Goal: Information Seeking & Learning: Learn about a topic

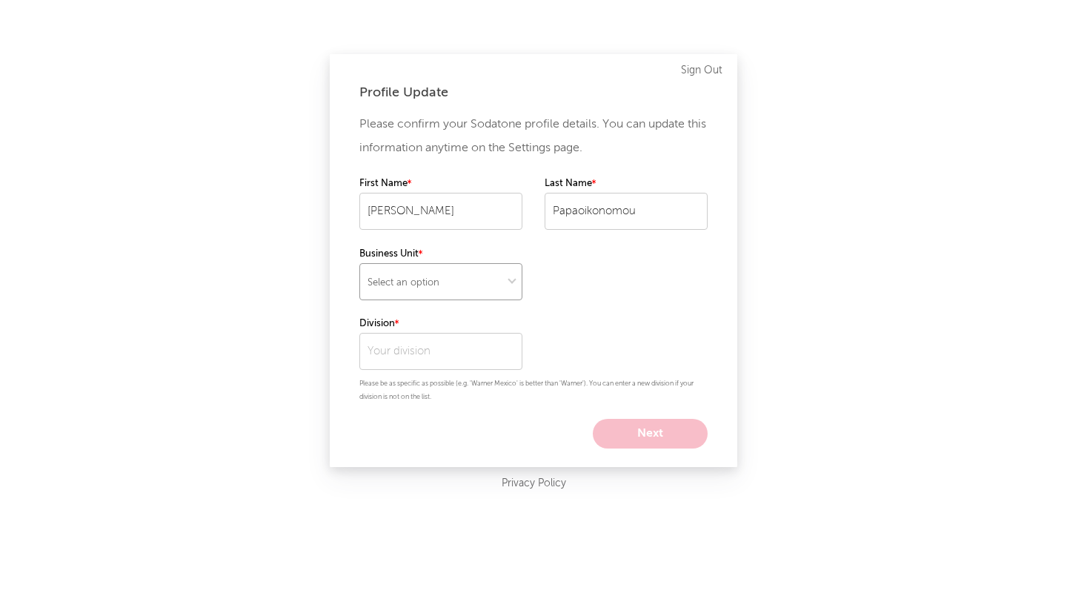
click at [454, 289] on select "Select an option" at bounding box center [440, 281] width 163 height 37
select select "recorded_music"
click at [359, 263] on select "Select an option" at bounding box center [440, 281] width 163 height 37
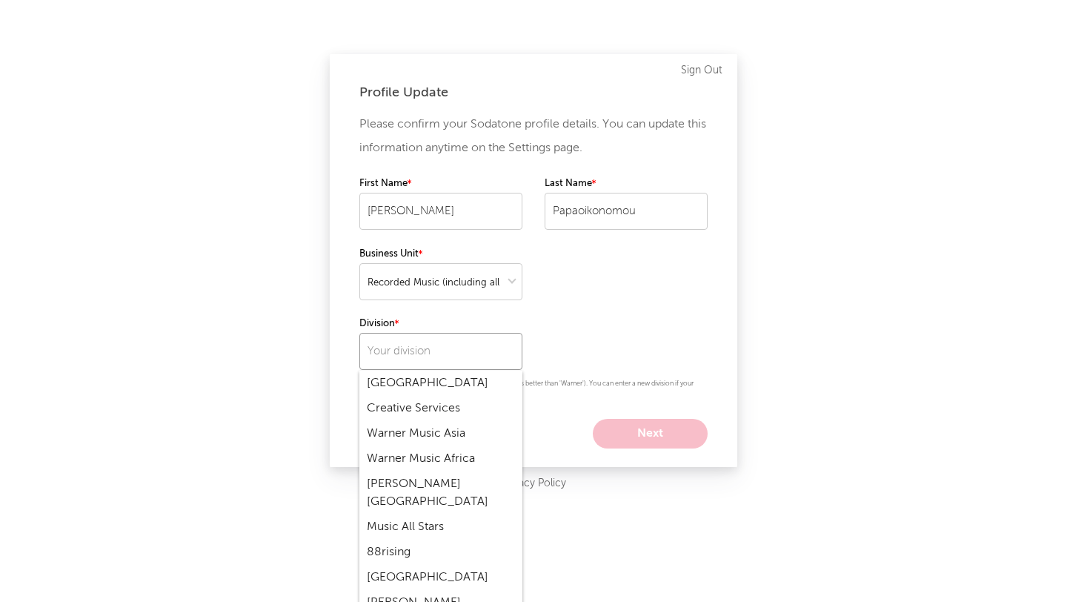
click at [414, 355] on input "text" at bounding box center [440, 351] width 163 height 37
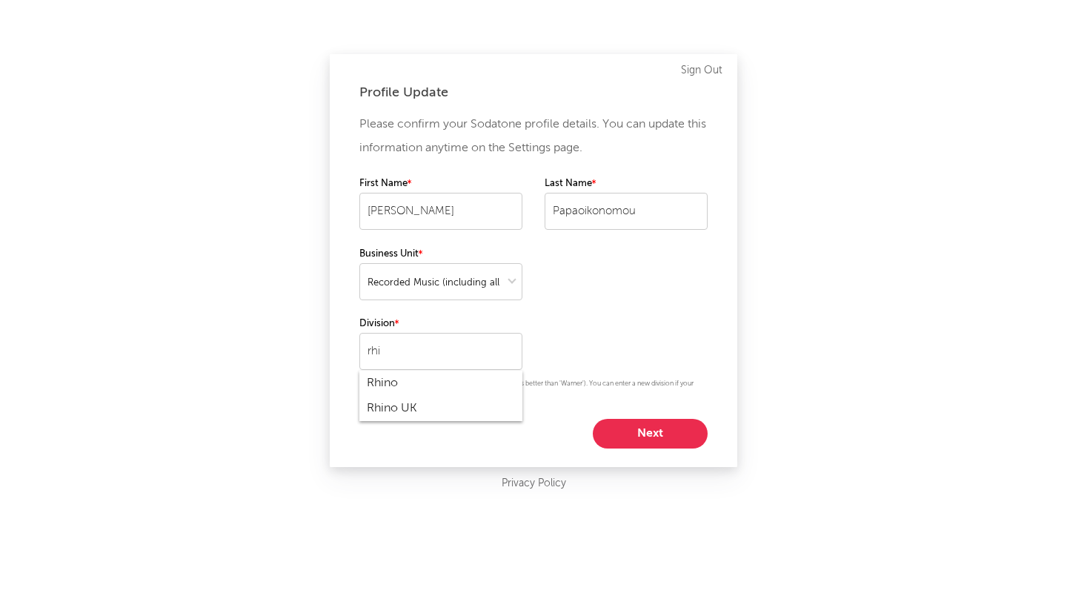
click at [402, 410] on div "Rhino UK" at bounding box center [440, 408] width 163 height 25
type input "Rhino UK"
click at [650, 435] on button "Next" at bounding box center [650, 434] width 115 height 30
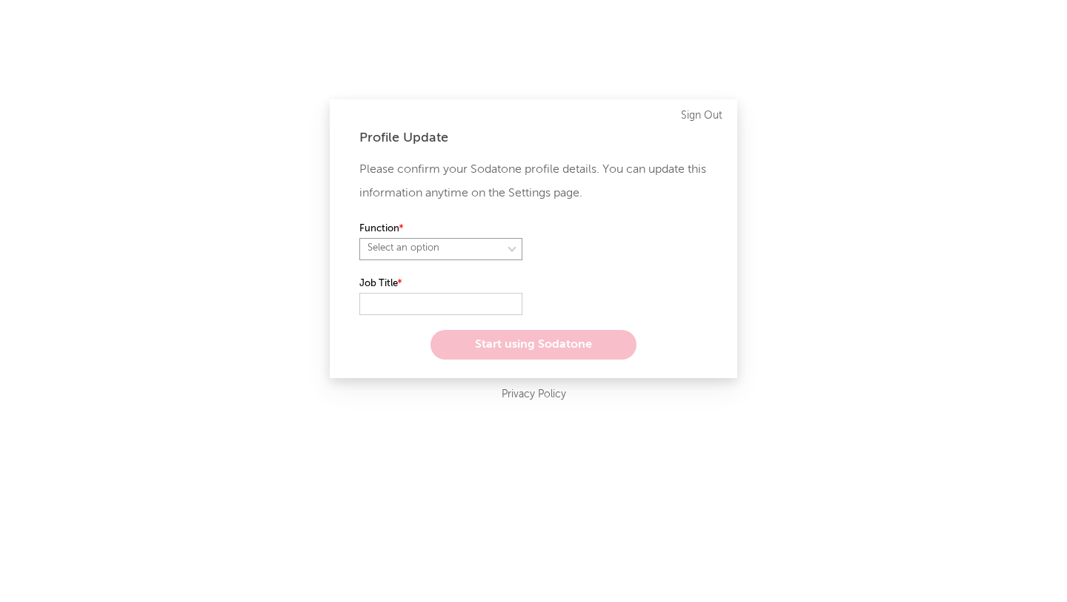
click at [462, 250] on select "Select an option" at bounding box center [440, 249] width 163 height 22
select select "marketing"
click at [359, 238] on select "Select an option" at bounding box center [440, 249] width 163 height 22
click at [440, 310] on input "text" at bounding box center [440, 304] width 163 height 22
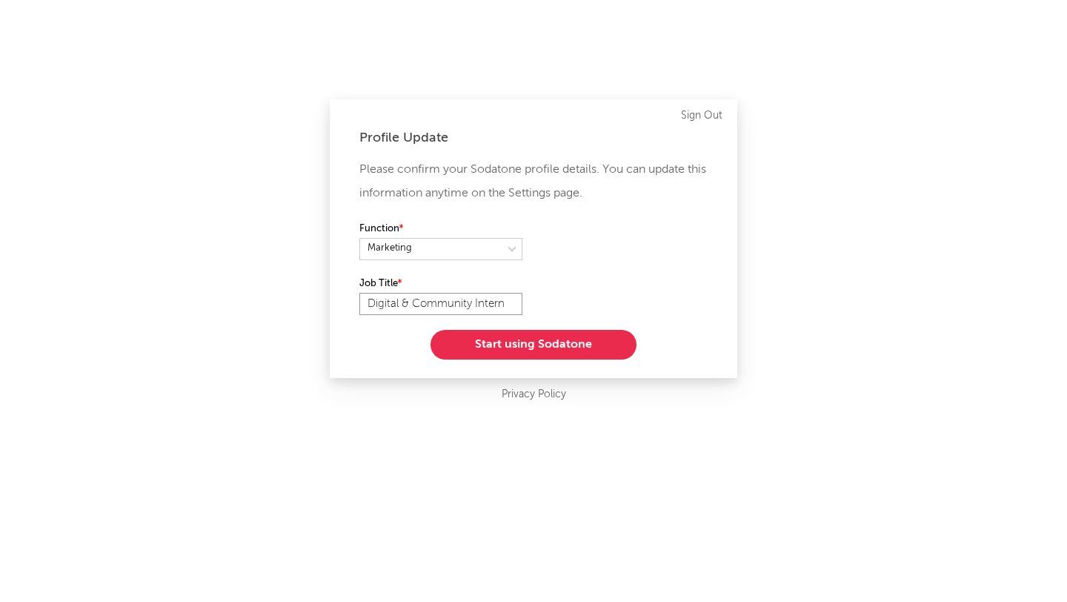
type input "Digital & Community Intern"
click at [490, 342] on button "Start using Sodatone" at bounding box center [533, 345] width 206 height 30
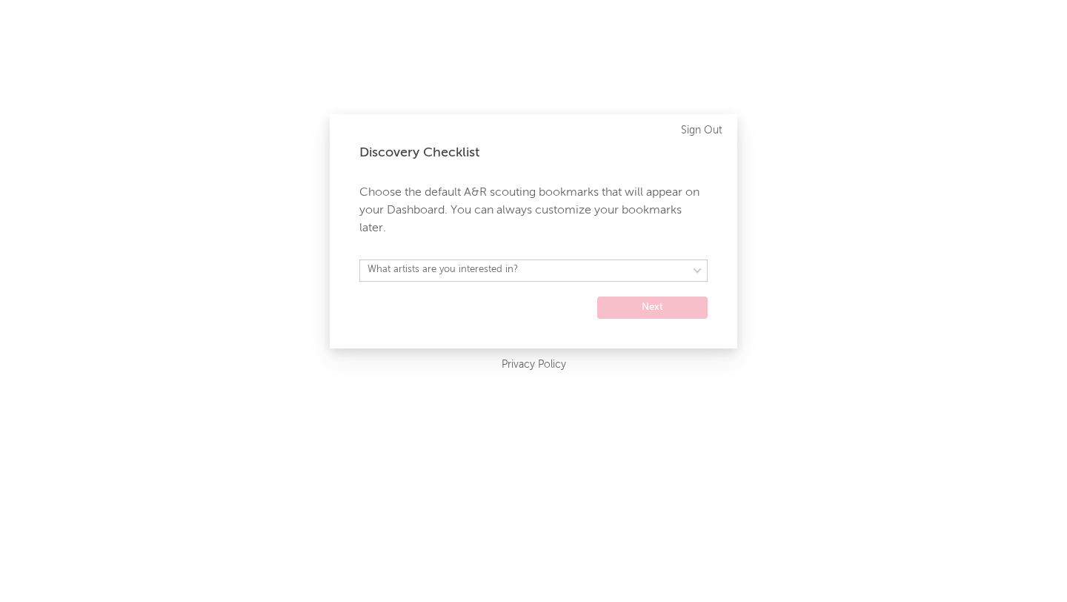
click at [493, 284] on form "What artists are you interested in? [GEOGRAPHIC_DATA] [GEOGRAPHIC_DATA] General…" at bounding box center [533, 288] width 348 height 59
click at [526, 276] on select "What artists are you interested in? [GEOGRAPHIC_DATA] [GEOGRAPHIC_DATA] General…" at bounding box center [533, 270] width 348 height 22
select select "12"
click at [359, 259] on select "What artists are you interested in? [GEOGRAPHIC_DATA] [GEOGRAPHIC_DATA] General…" at bounding box center [533, 270] width 348 height 22
click at [662, 307] on button "Next" at bounding box center [652, 307] width 110 height 22
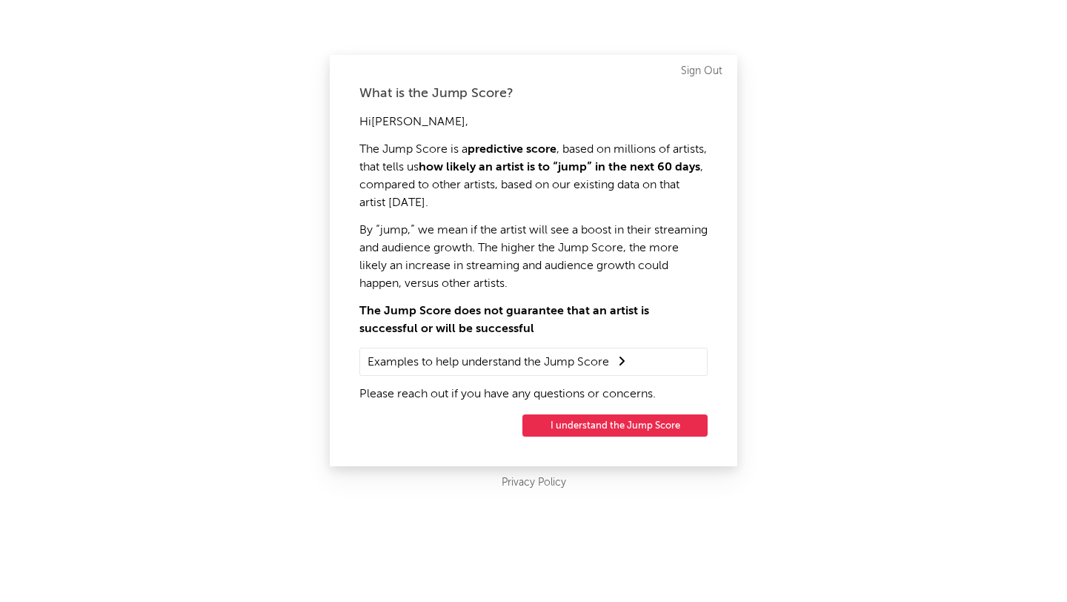
click at [636, 428] on button "I understand the Jump Score" at bounding box center [614, 425] width 185 height 22
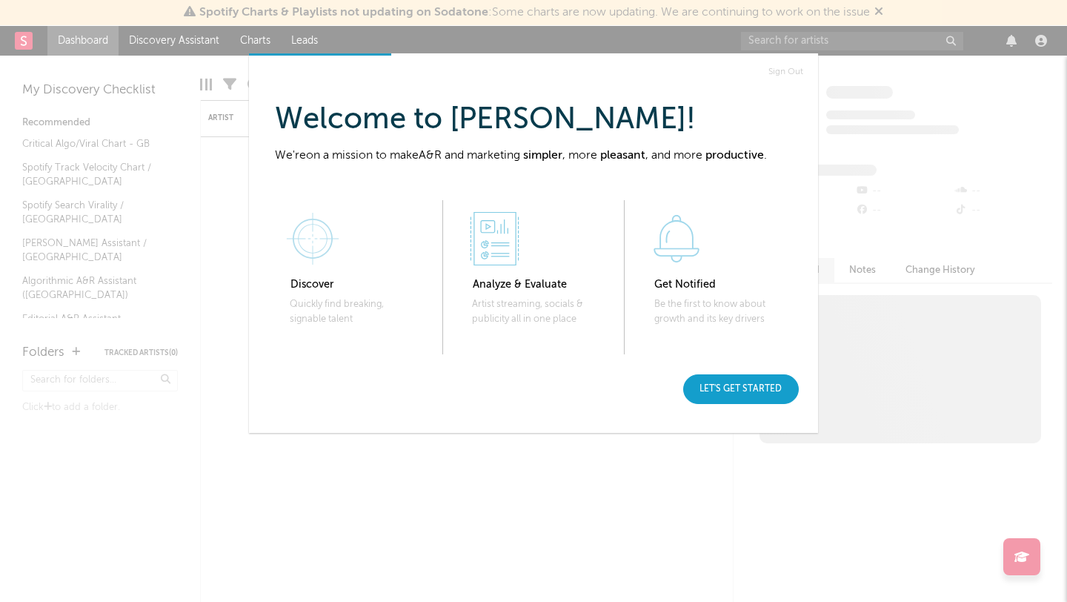
click at [747, 390] on div "Let's get started" at bounding box center [741, 389] width 116 height 30
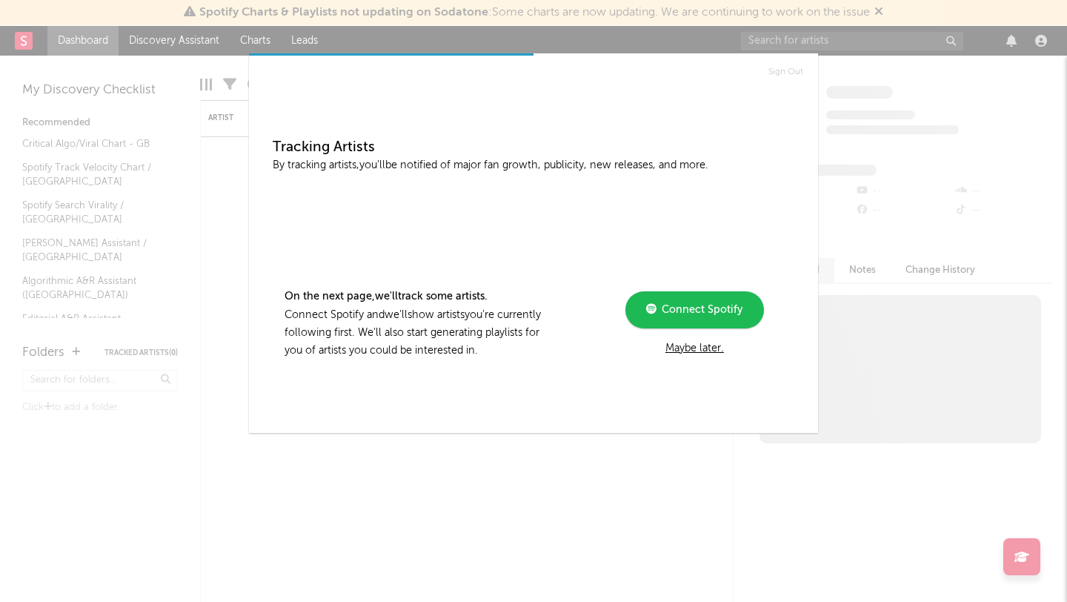
click at [703, 348] on div "Maybe later." at bounding box center [694, 348] width 199 height 18
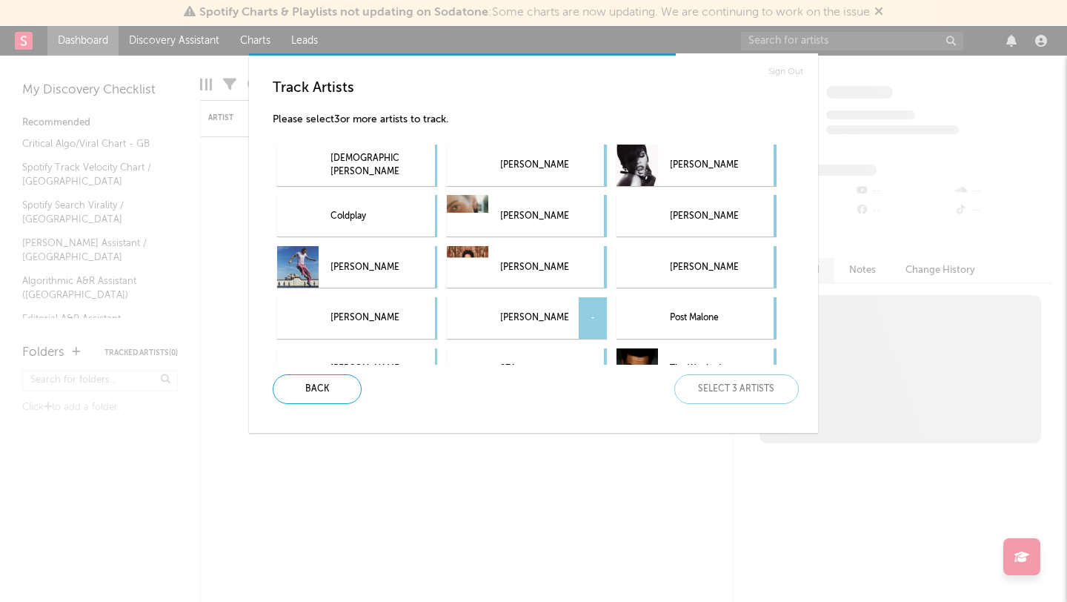
scroll to position [336, 0]
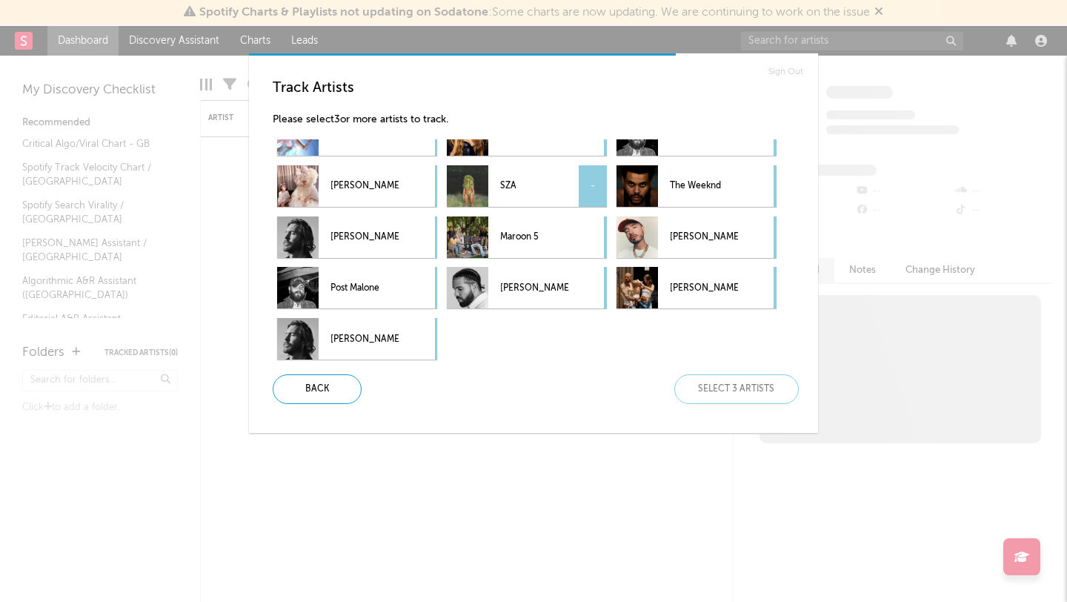
click at [532, 179] on p "SZA" at bounding box center [534, 186] width 68 height 33
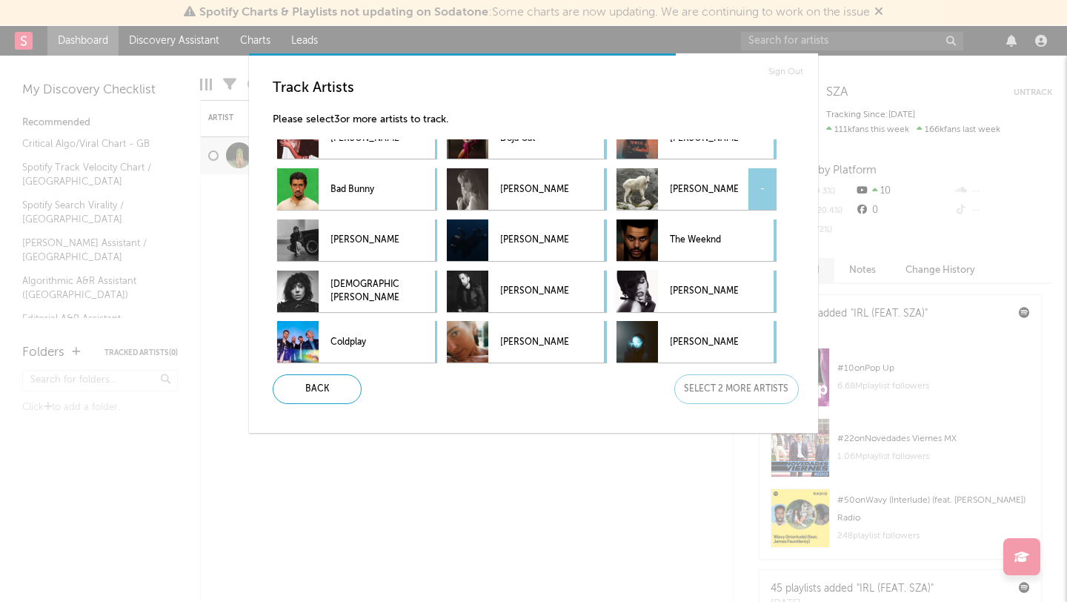
scroll to position [21, 0]
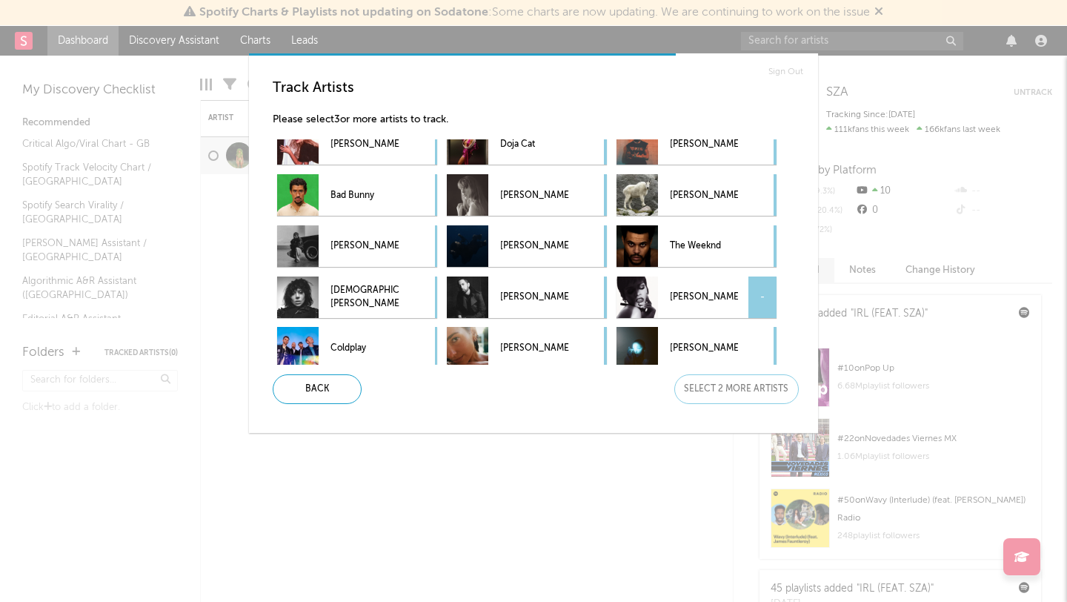
click at [697, 303] on p "[PERSON_NAME]" at bounding box center [704, 297] width 68 height 33
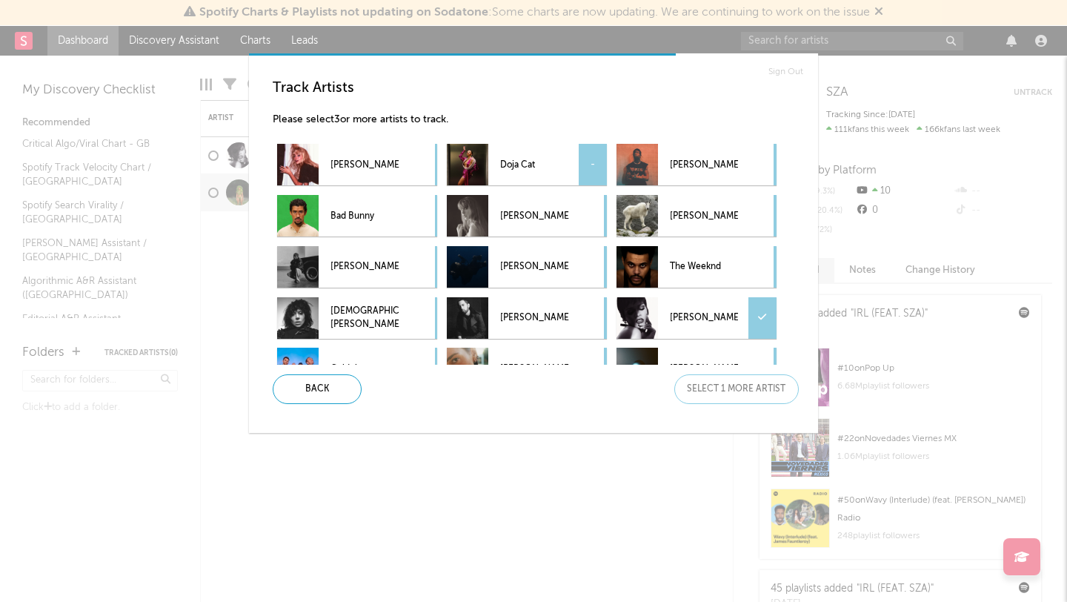
click at [531, 151] on p "Doja Cat" at bounding box center [534, 164] width 68 height 33
click at [739, 387] on div "Next" at bounding box center [736, 389] width 124 height 30
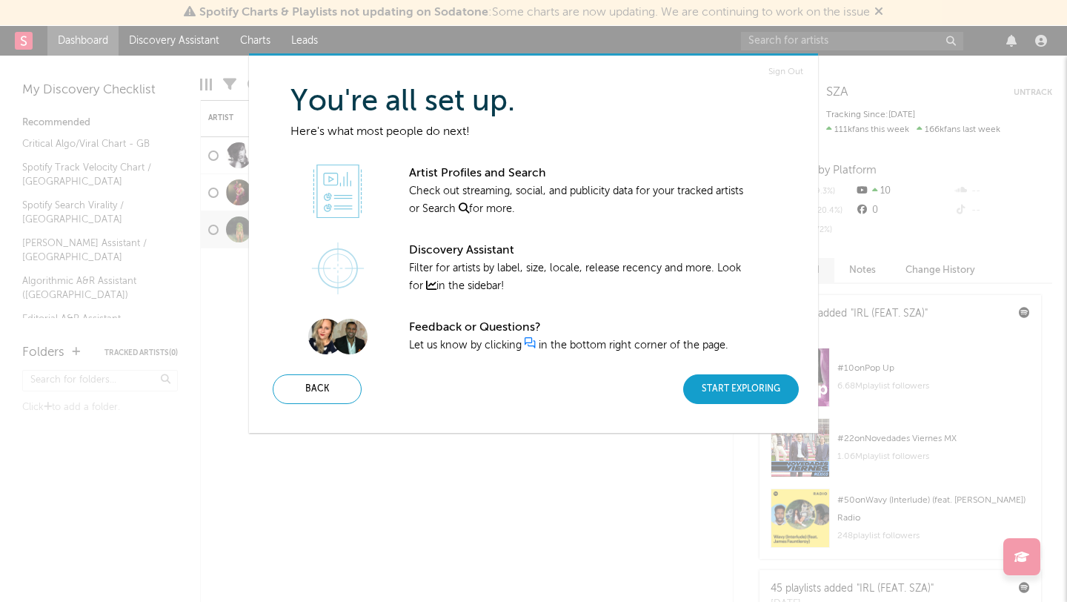
click at [739, 387] on div "Start Exploring" at bounding box center [741, 389] width 116 height 30
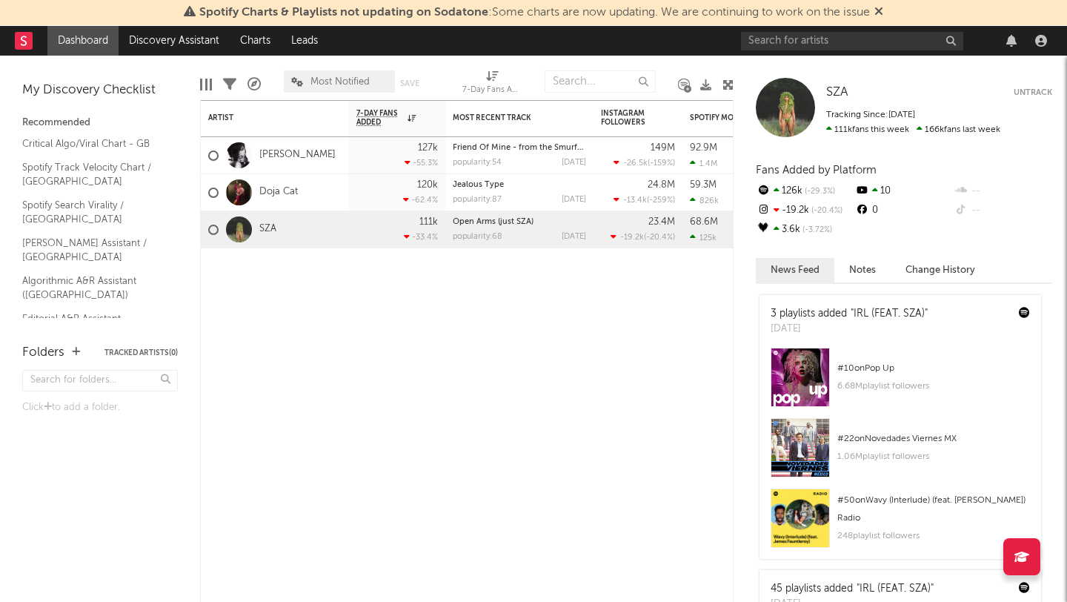
click at [835, 50] on div at bounding box center [896, 41] width 311 height 30
click at [826, 41] on input "text" at bounding box center [852, 41] width 222 height 19
type input "the flamingos"
click at [883, 10] on icon at bounding box center [878, 11] width 9 height 12
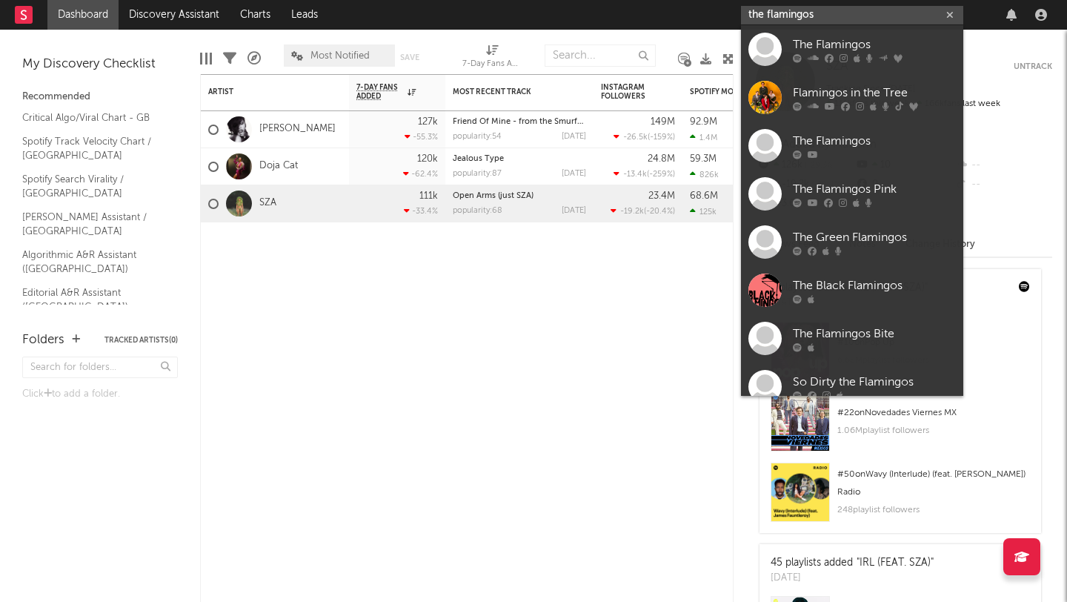
click at [839, 14] on input "the flamingos" at bounding box center [852, 15] width 222 height 19
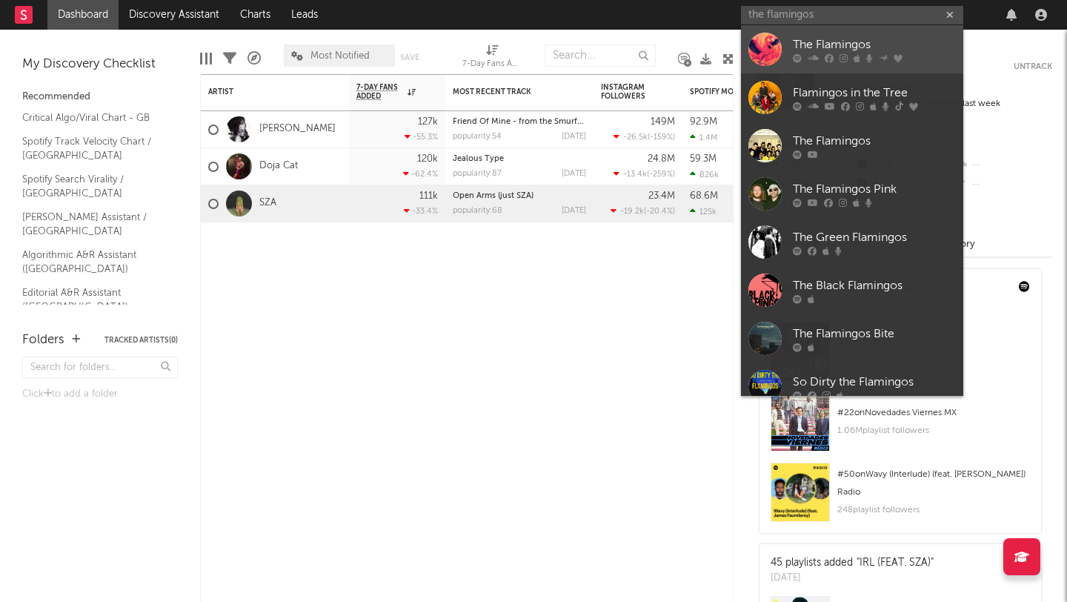
click at [831, 56] on icon at bounding box center [828, 57] width 9 height 9
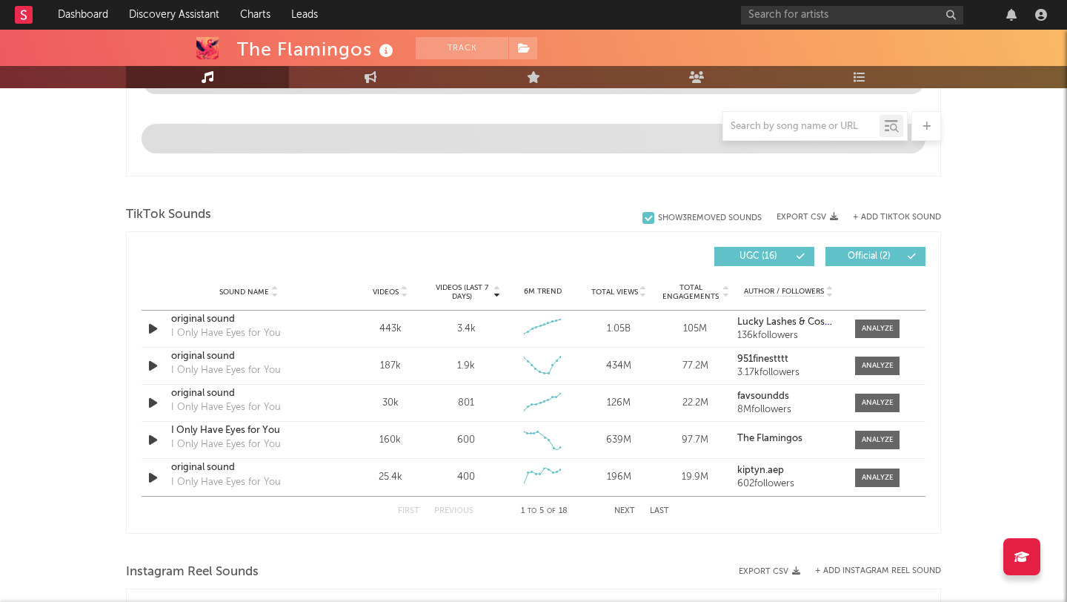
scroll to position [868, 0]
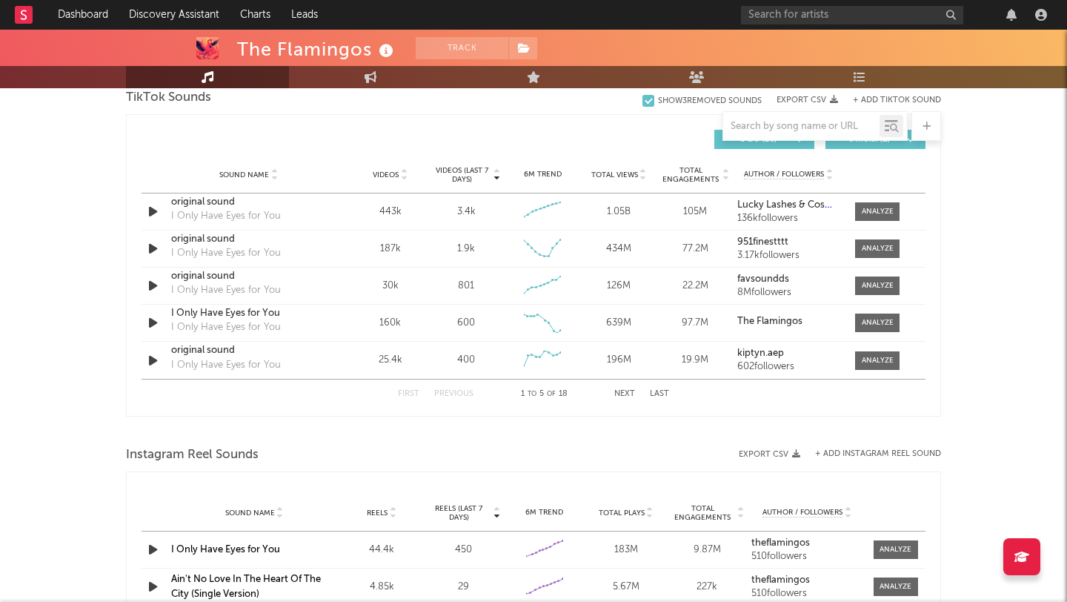
select select "6m"
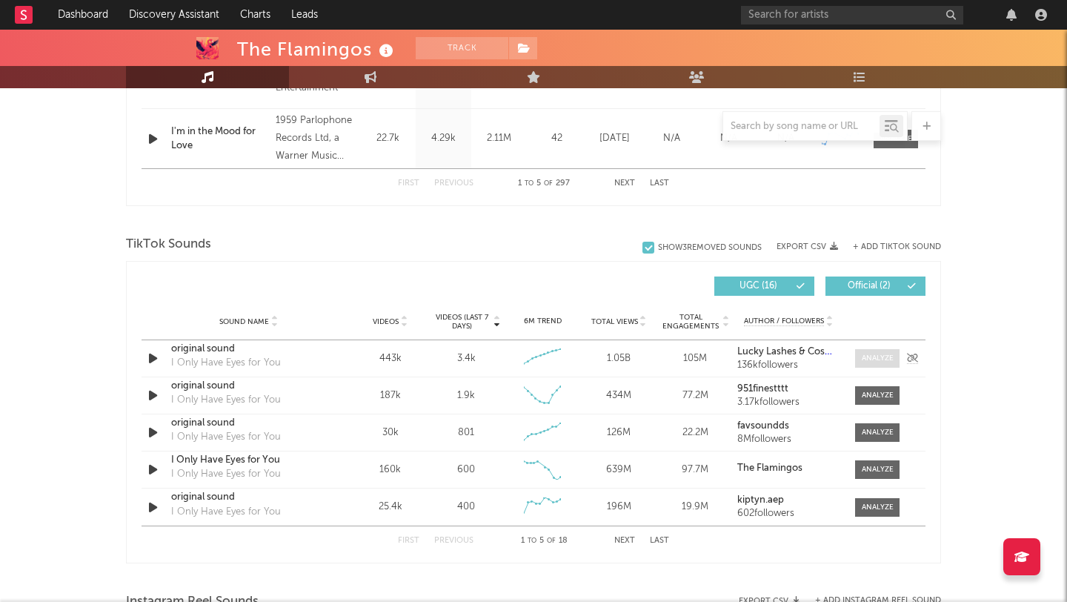
click at [890, 357] on div at bounding box center [878, 358] width 32 height 11
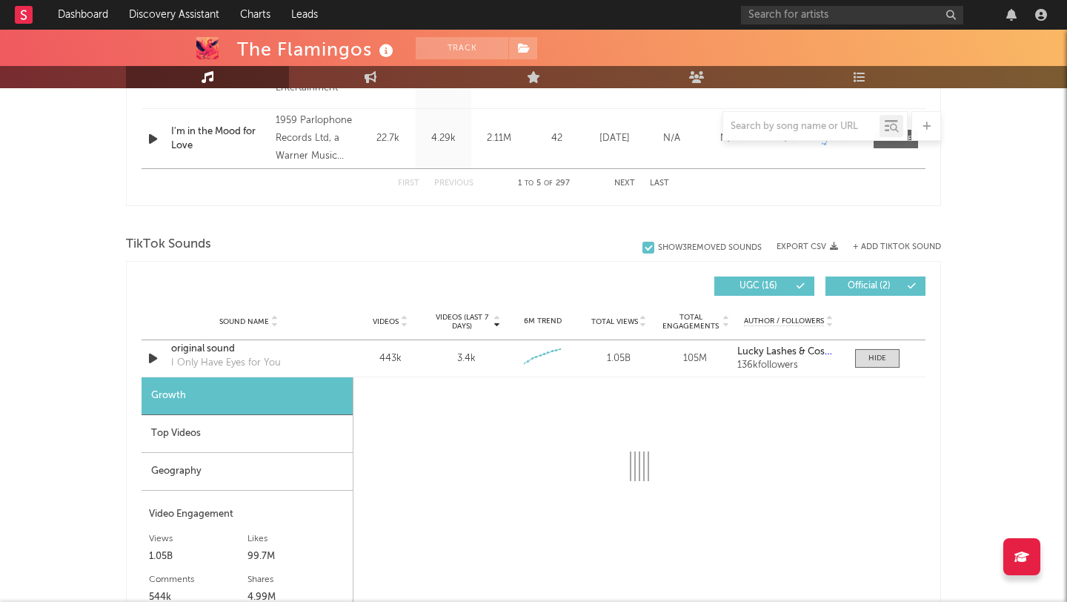
click at [214, 434] on div "Top Videos" at bounding box center [246, 434] width 211 height 38
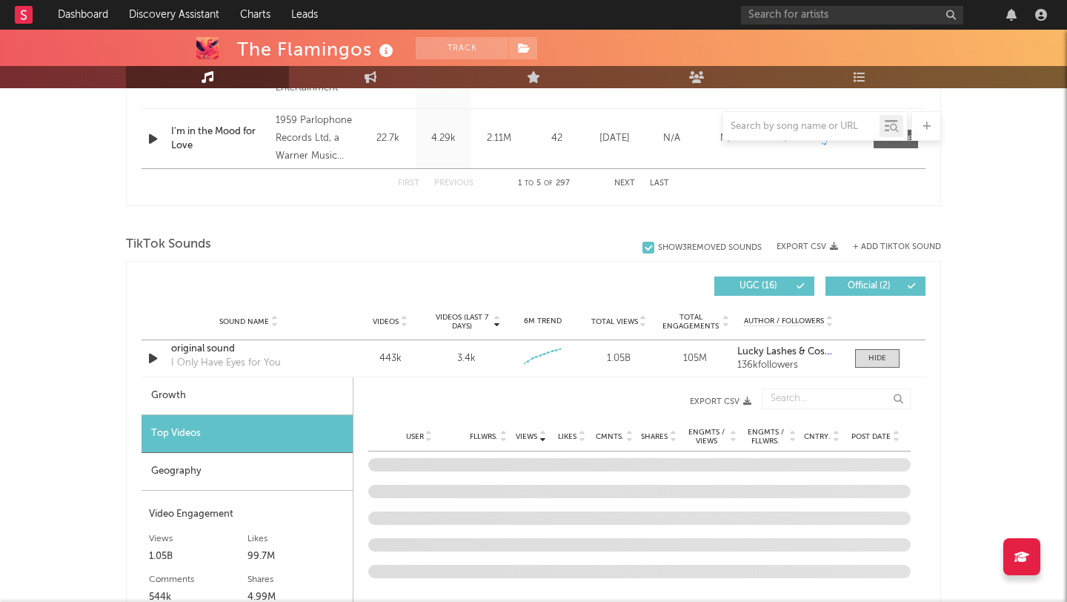
scroll to position [1039, 0]
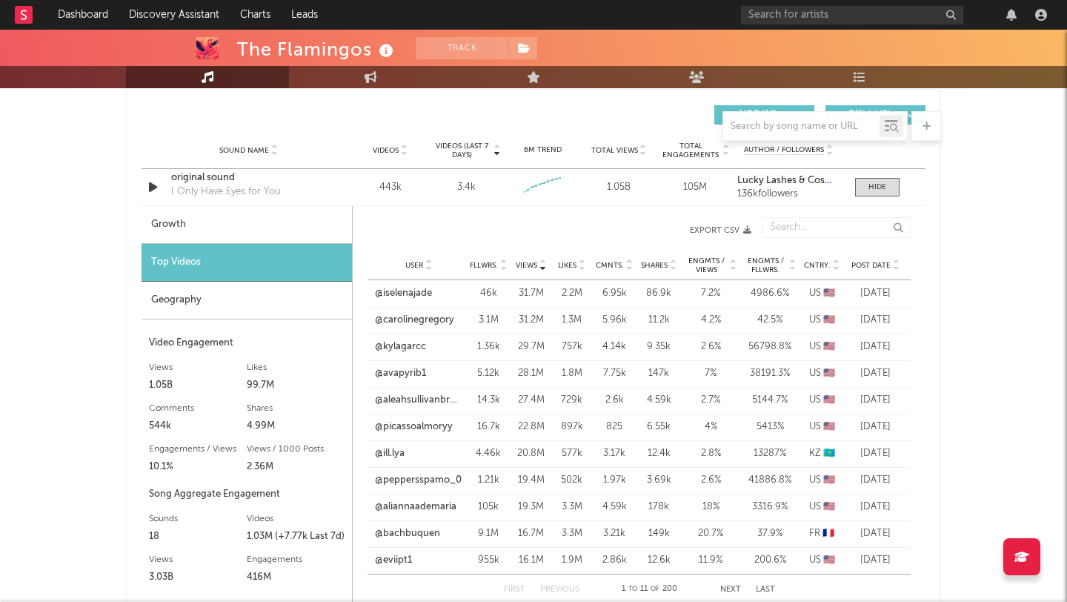
click at [877, 265] on span "Post Date" at bounding box center [870, 265] width 39 height 9
click at [428, 290] on link "@eyemazysoho" at bounding box center [410, 293] width 70 height 15
click at [394, 321] on link "@eyemazysoho" at bounding box center [410, 320] width 70 height 15
click at [391, 453] on link "@eyemazysoho" at bounding box center [410, 453] width 70 height 15
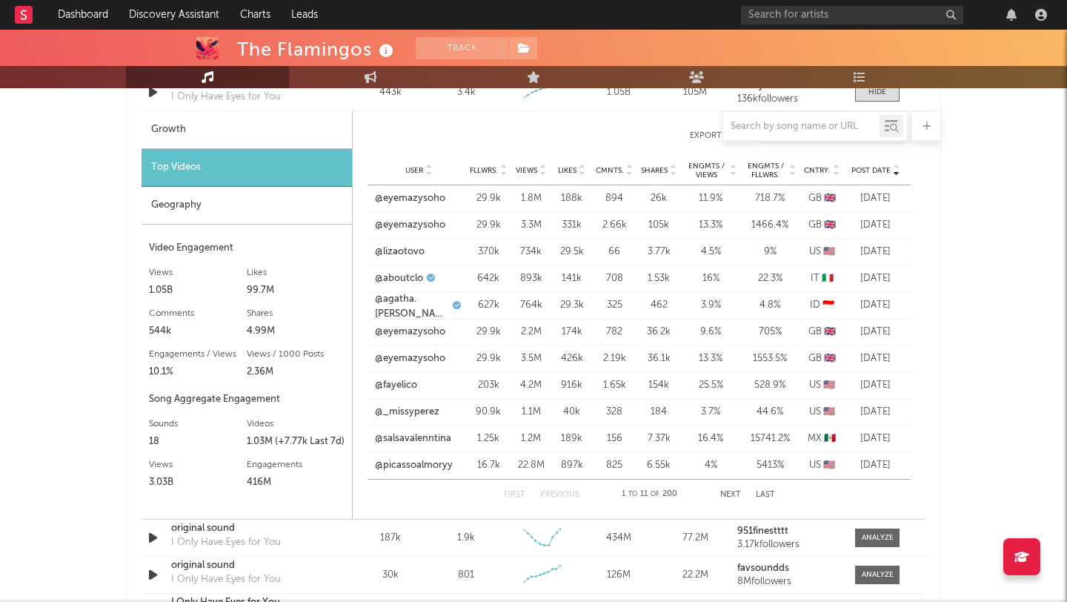
scroll to position [1288, 0]
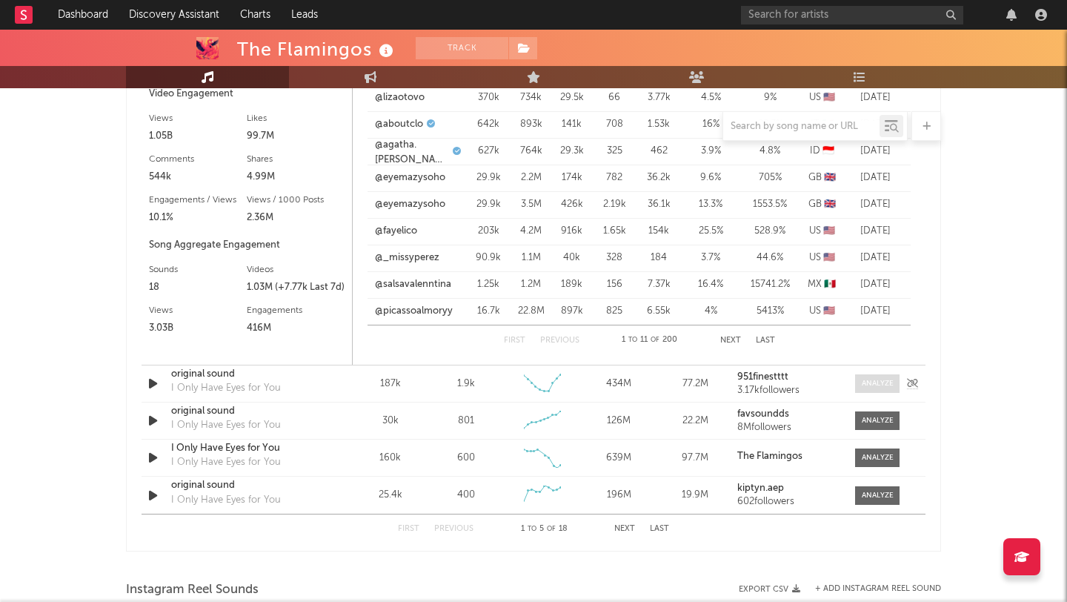
click at [878, 381] on div at bounding box center [878, 383] width 32 height 11
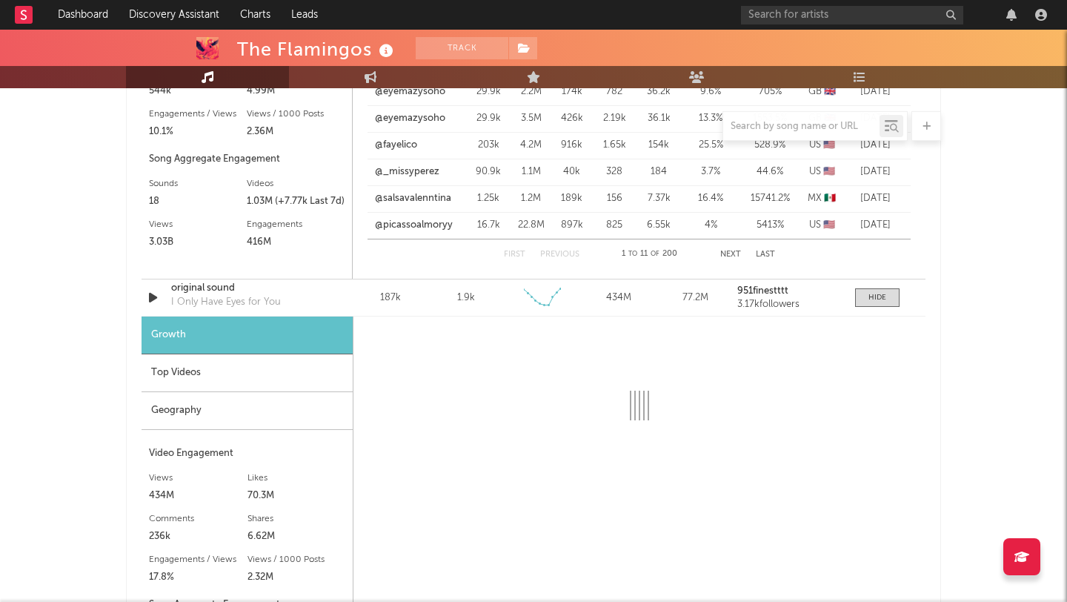
scroll to position [1502, 0]
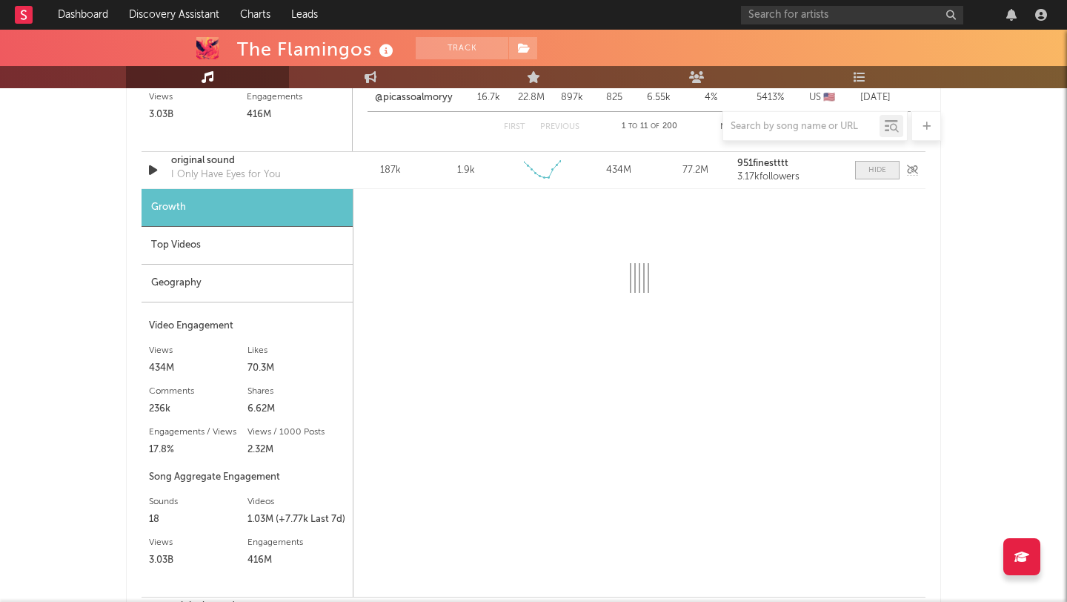
select select "6m"
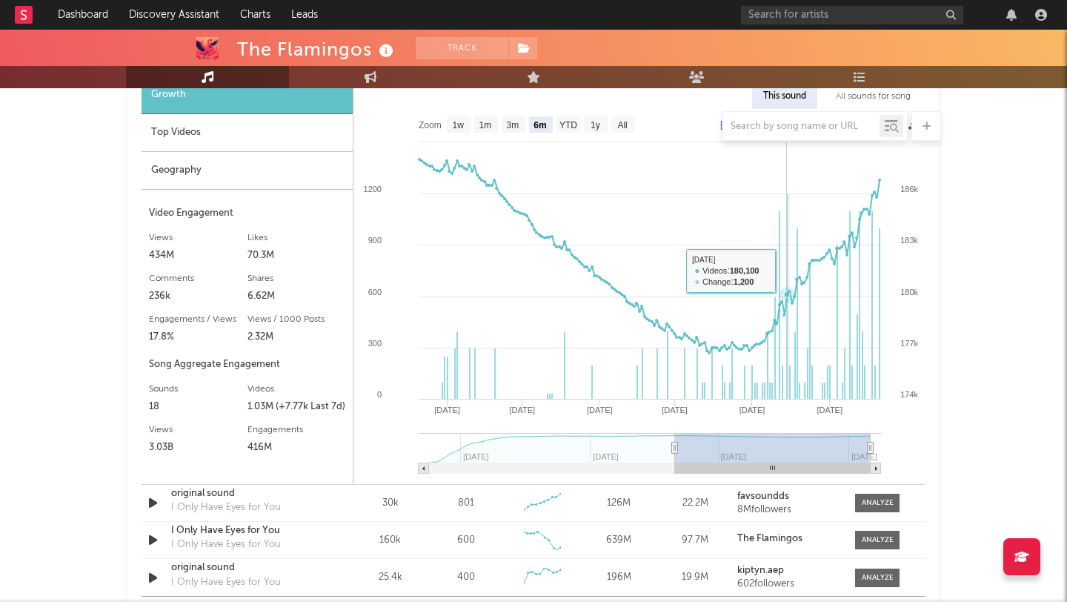
scroll to position [1465, 0]
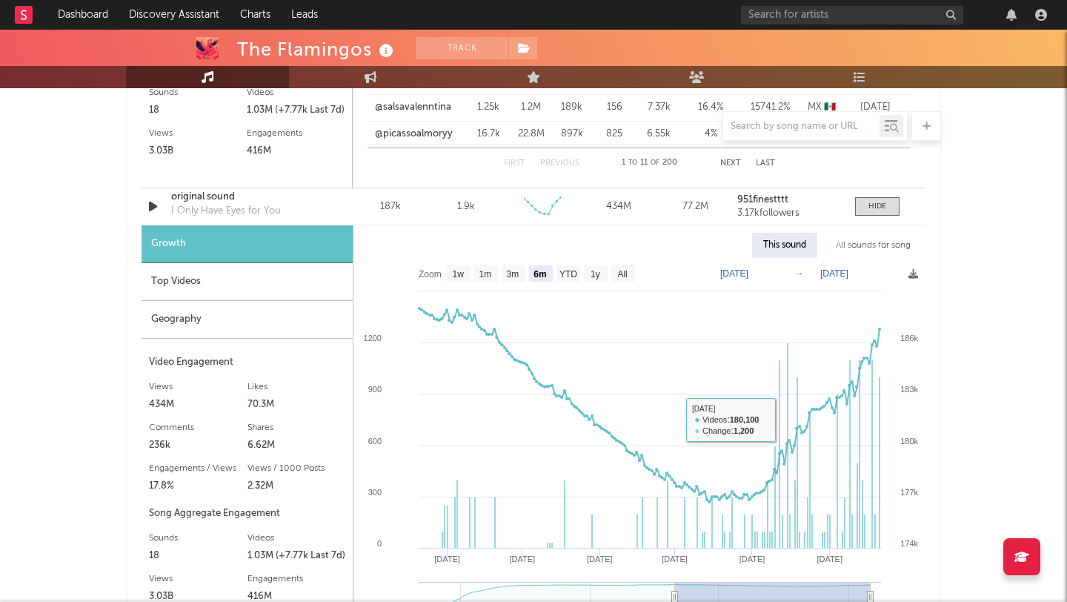
click at [236, 283] on div "Top Videos" at bounding box center [246, 282] width 211 height 38
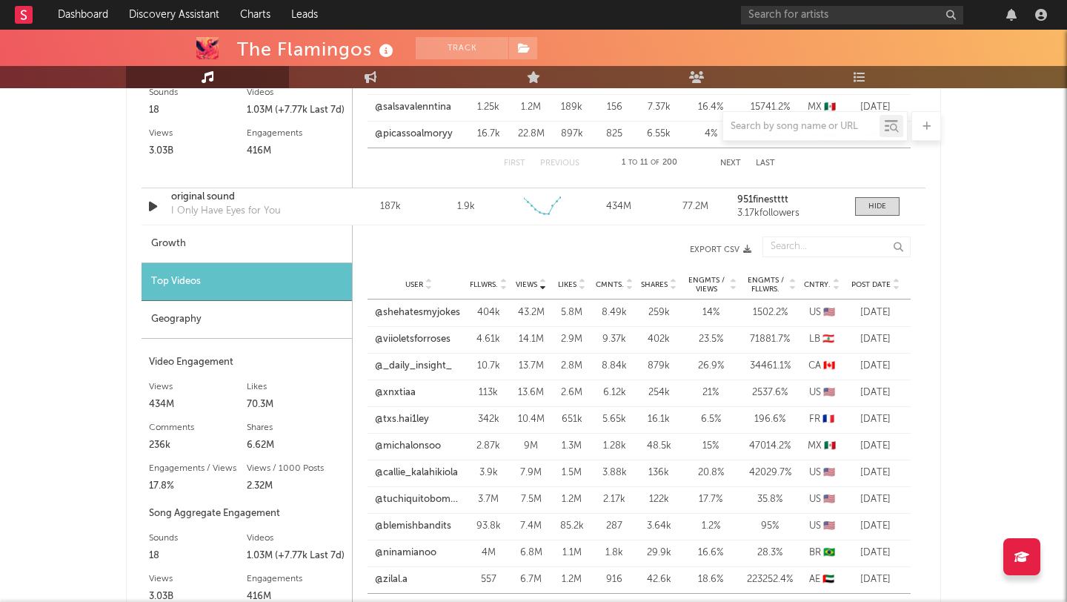
click at [888, 281] on span "Post Date" at bounding box center [870, 284] width 39 height 9
click at [396, 342] on link "@favvclothes" at bounding box center [404, 339] width 59 height 15
click at [398, 309] on link "@sophiammunoz" at bounding box center [414, 312] width 79 height 15
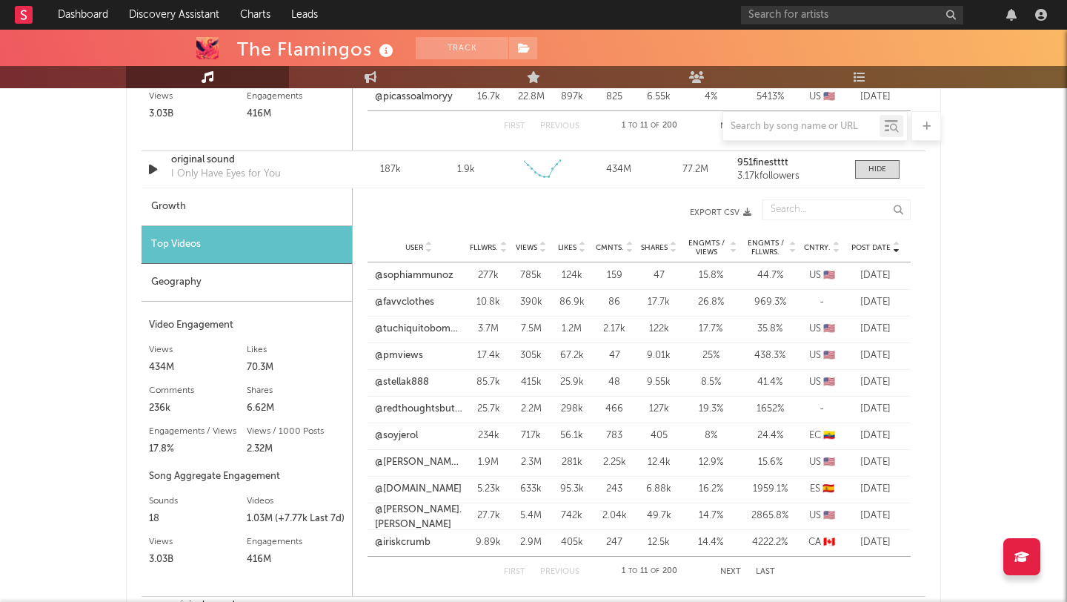
scroll to position [1497, 0]
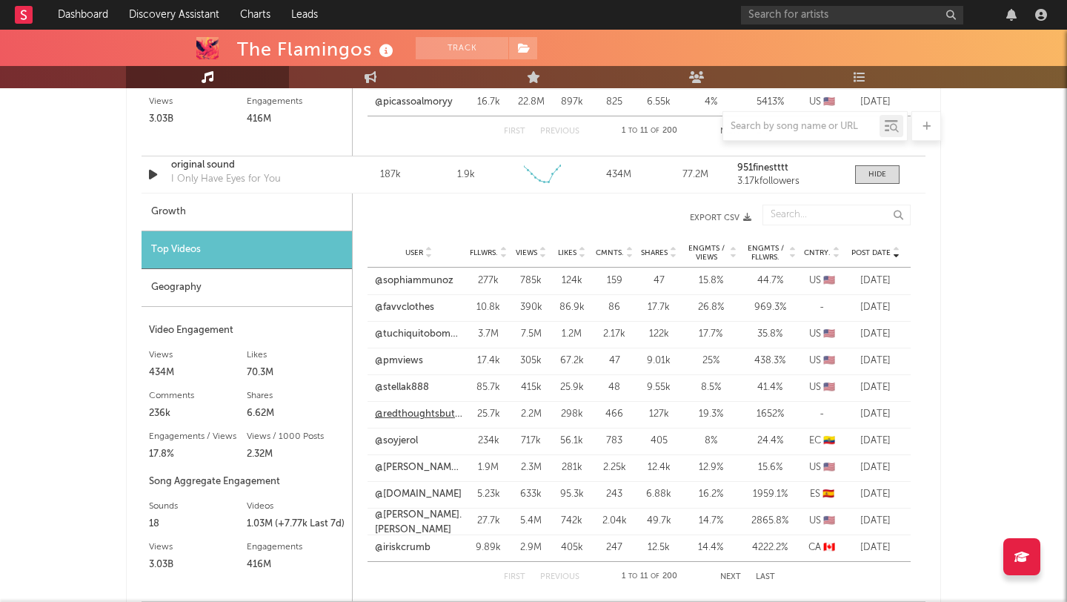
click at [410, 410] on link "@redthoughtsbutredder" at bounding box center [418, 414] width 87 height 15
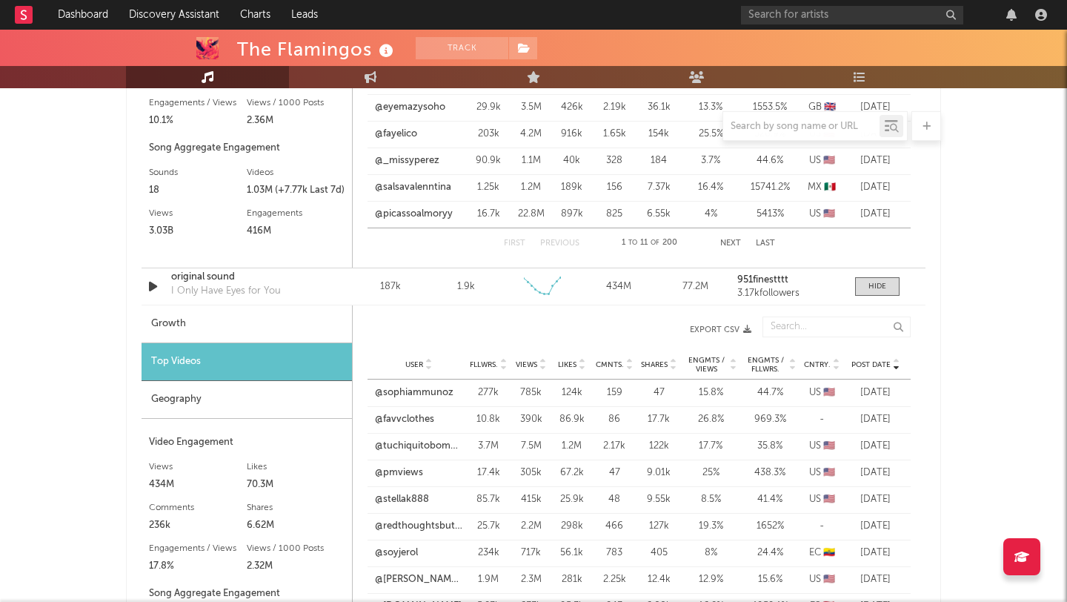
scroll to position [1345, 0]
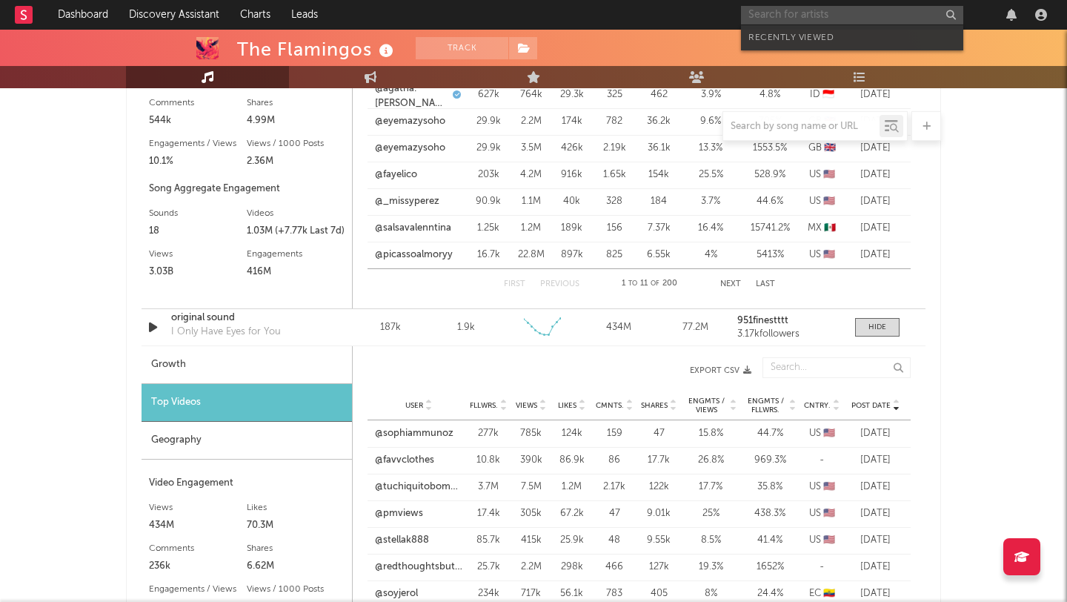
click at [843, 19] on input "text" at bounding box center [852, 15] width 222 height 19
type input "santigold"
click at [801, 16] on input "santigold" at bounding box center [852, 15] width 222 height 19
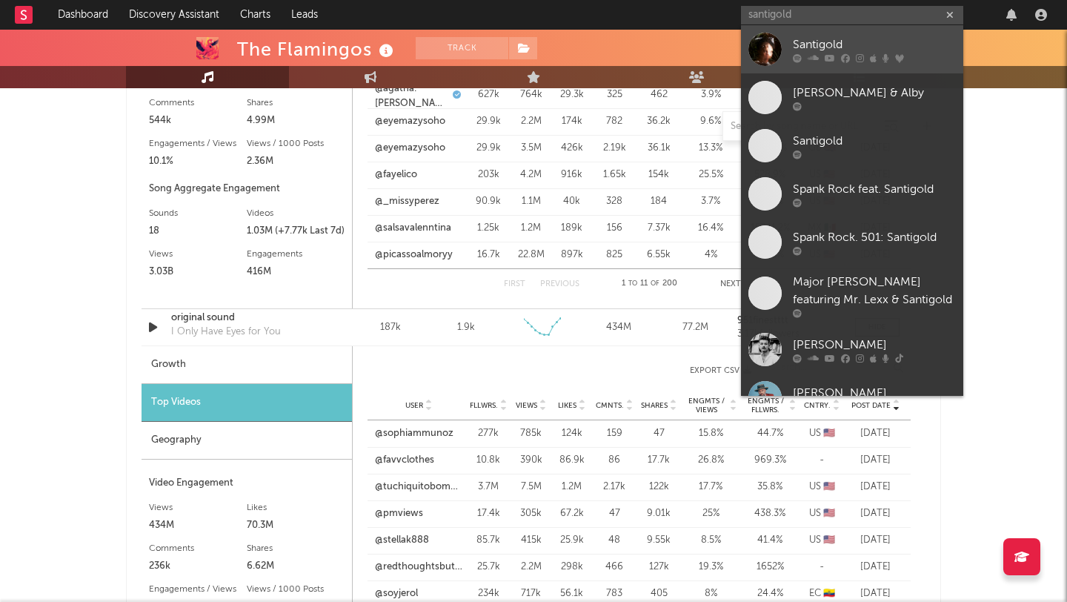
click at [807, 45] on div "Santigold" at bounding box center [874, 45] width 163 height 18
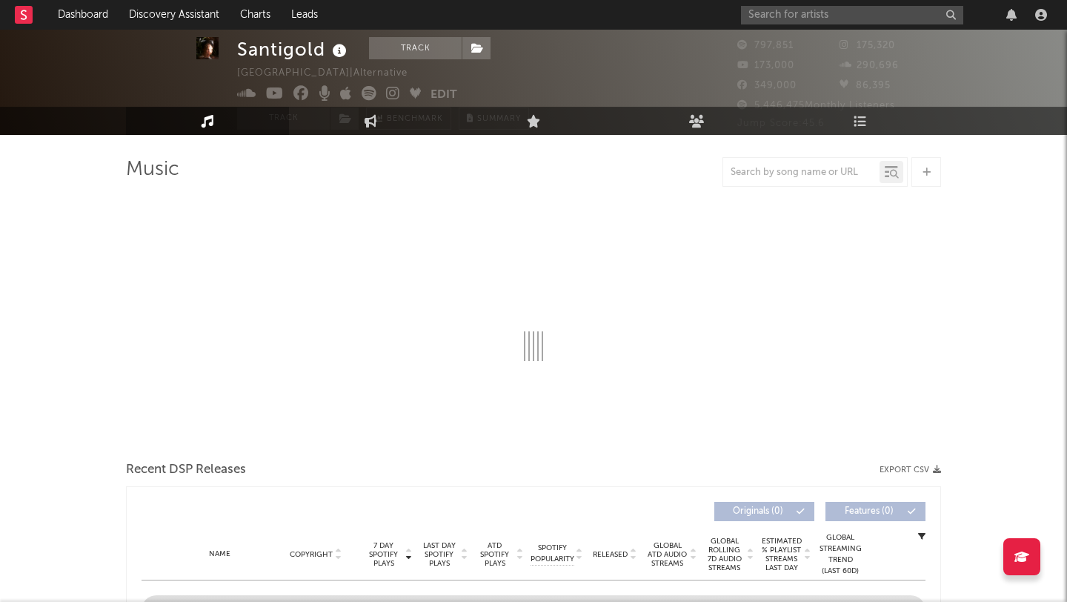
select select "6m"
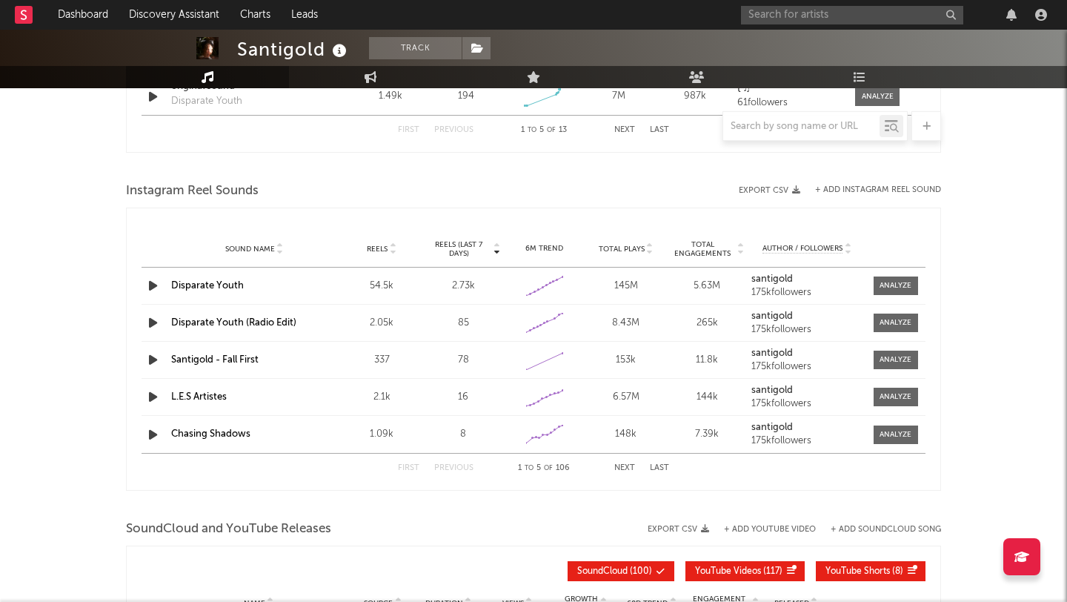
scroll to position [932, 0]
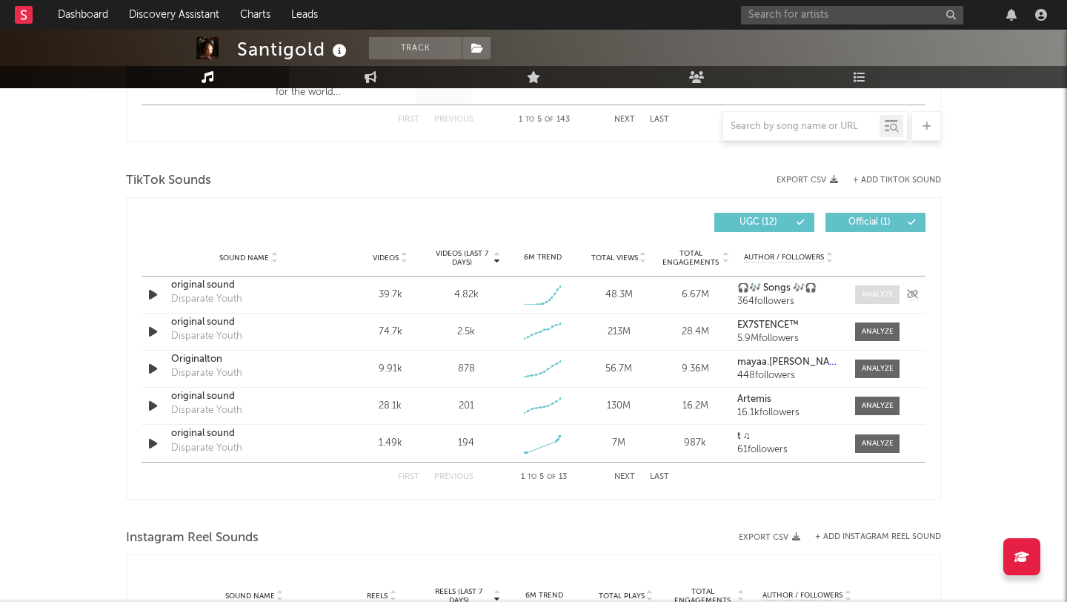
click at [879, 301] on span at bounding box center [877, 294] width 44 height 19
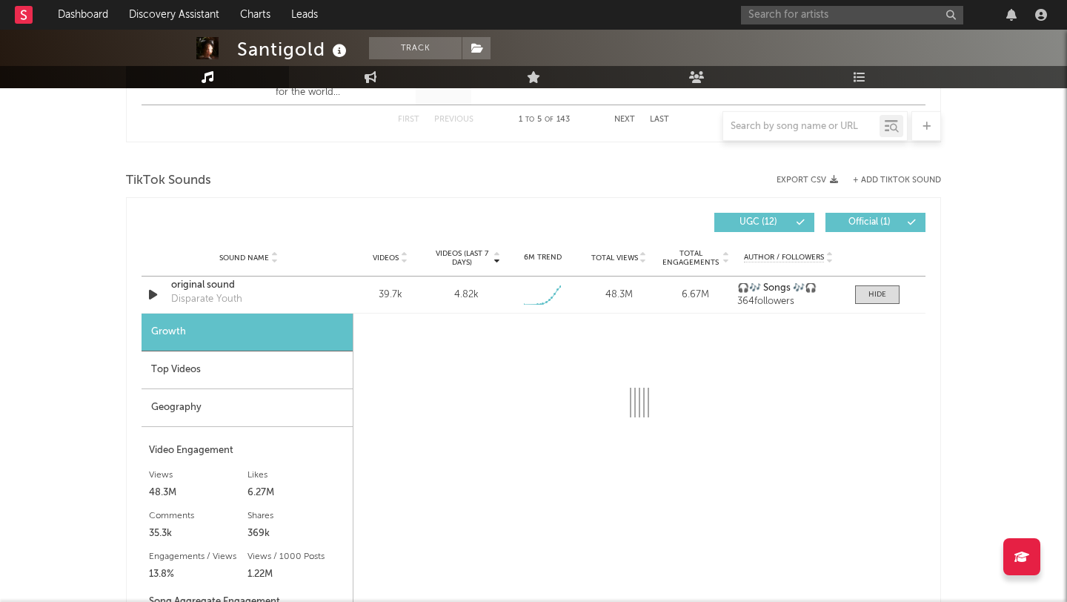
select select "1w"
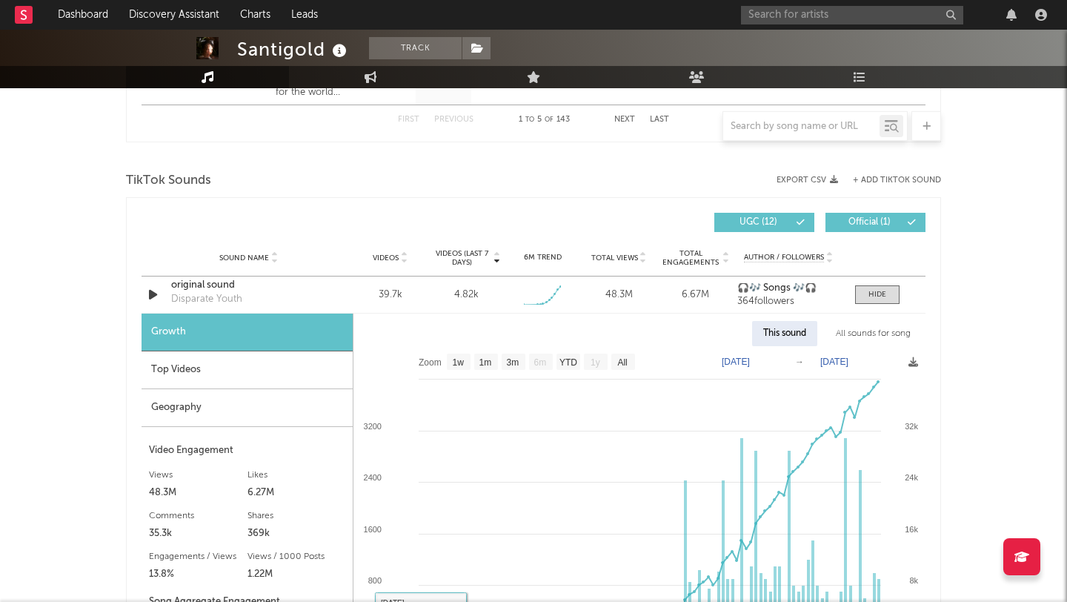
click at [268, 384] on div "Top Videos" at bounding box center [246, 370] width 211 height 38
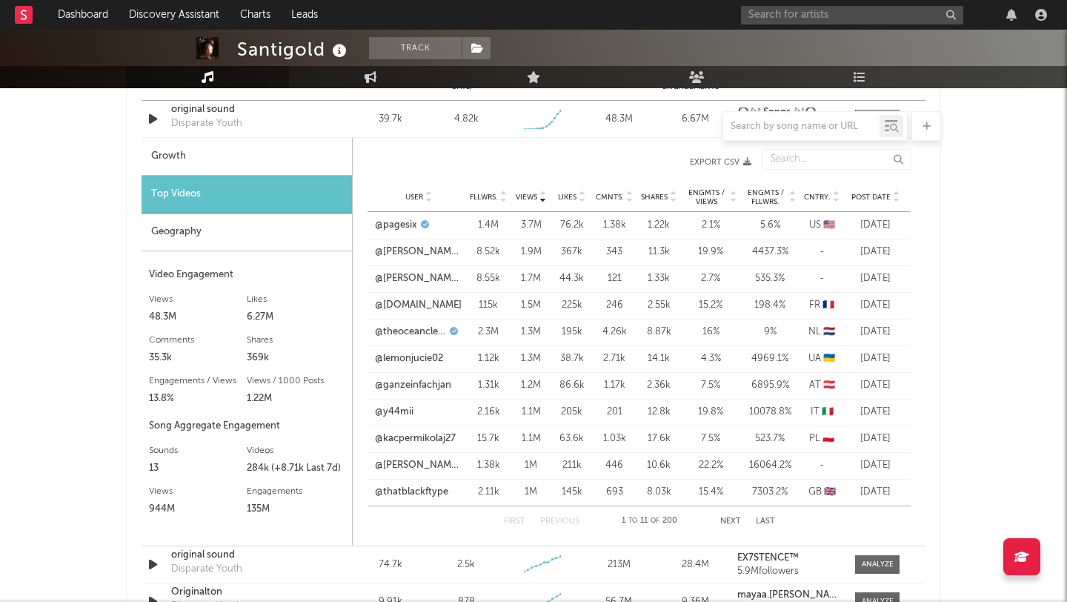
scroll to position [1092, 0]
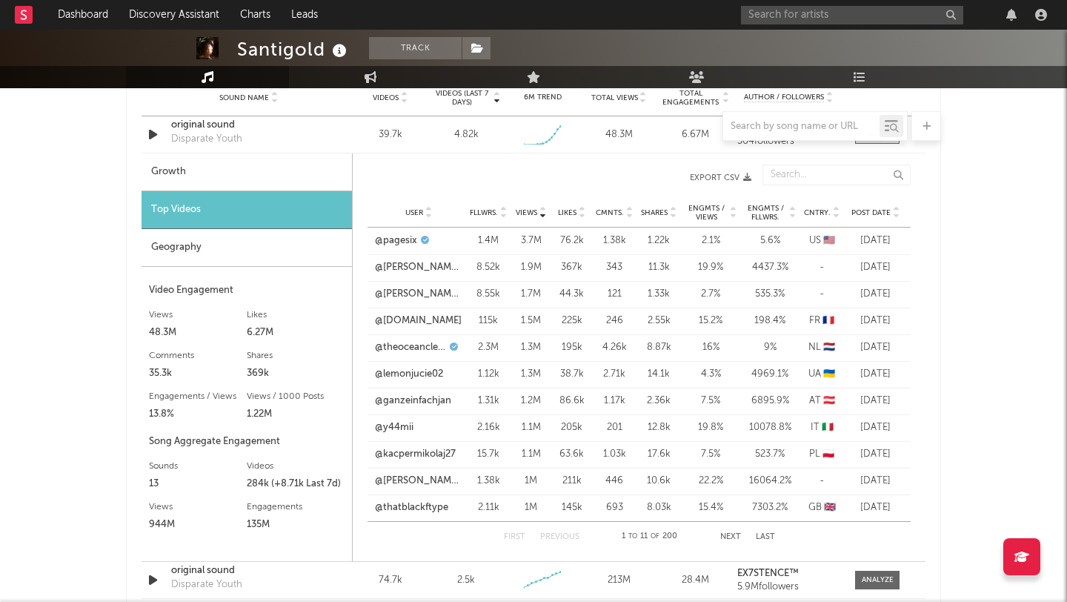
click at [871, 219] on div "User Fllwrs. Views Likes Cmnts. Shares Engmts / Views Engmts / Fllwrs. Cntry. P…" at bounding box center [638, 213] width 543 height 30
click at [871, 204] on div "User Fllwrs. Views Likes Cmnts. Shares Engmts / Views Engmts / Fllwrs. Cntry. P…" at bounding box center [638, 213] width 543 height 30
click at [872, 219] on div "User Fllwrs. Views Likes Cmnts. Shares Engmts / Views Engmts / Fllwrs. Cntry. P…" at bounding box center [638, 213] width 543 height 30
click at [877, 216] on span "Post Date" at bounding box center [870, 212] width 39 height 9
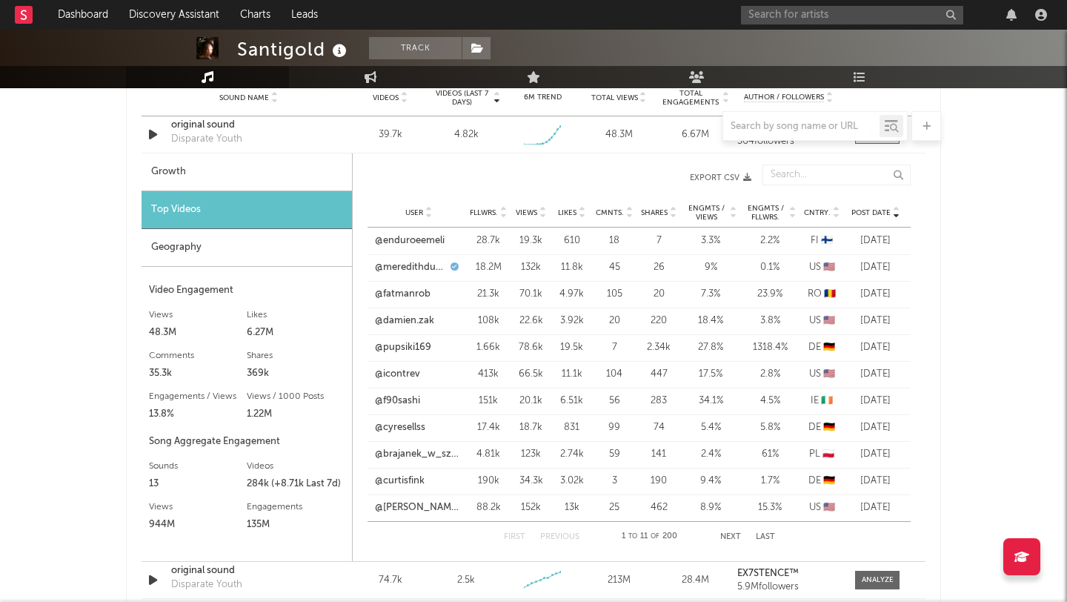
click at [877, 216] on span "Post Date" at bounding box center [870, 212] width 39 height 9
click at [393, 342] on link "@pupsiki169" at bounding box center [403, 347] width 56 height 15
click at [413, 265] on link "@meredithduxbury" at bounding box center [411, 267] width 72 height 15
click at [726, 536] on button "Next" at bounding box center [730, 537] width 21 height 8
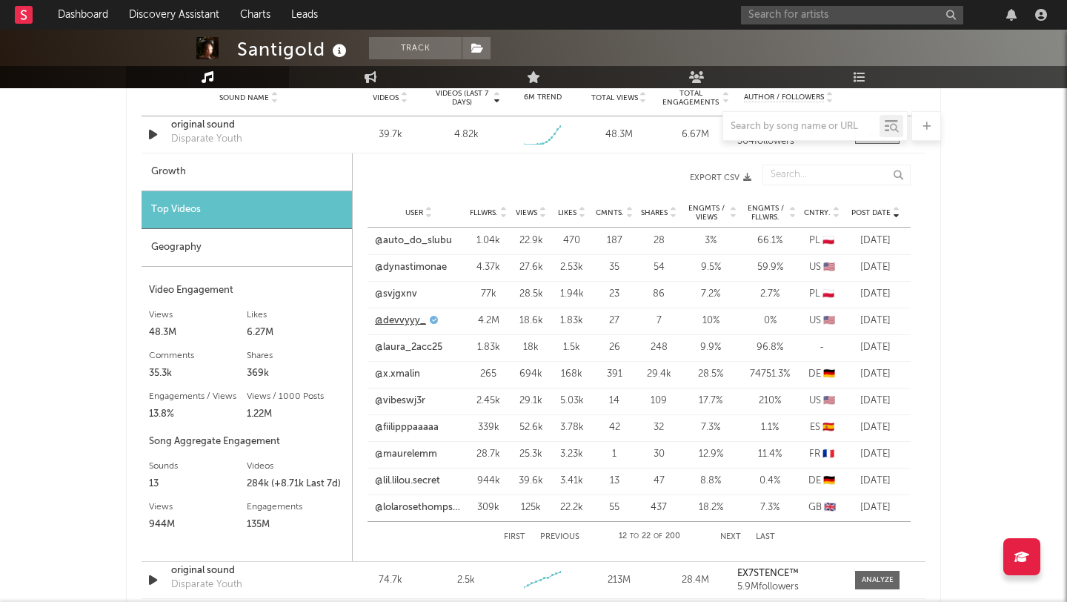
click at [417, 317] on link "@devvyyy_" at bounding box center [400, 320] width 51 height 15
click at [412, 375] on link "@x.xmalin" at bounding box center [397, 374] width 45 height 15
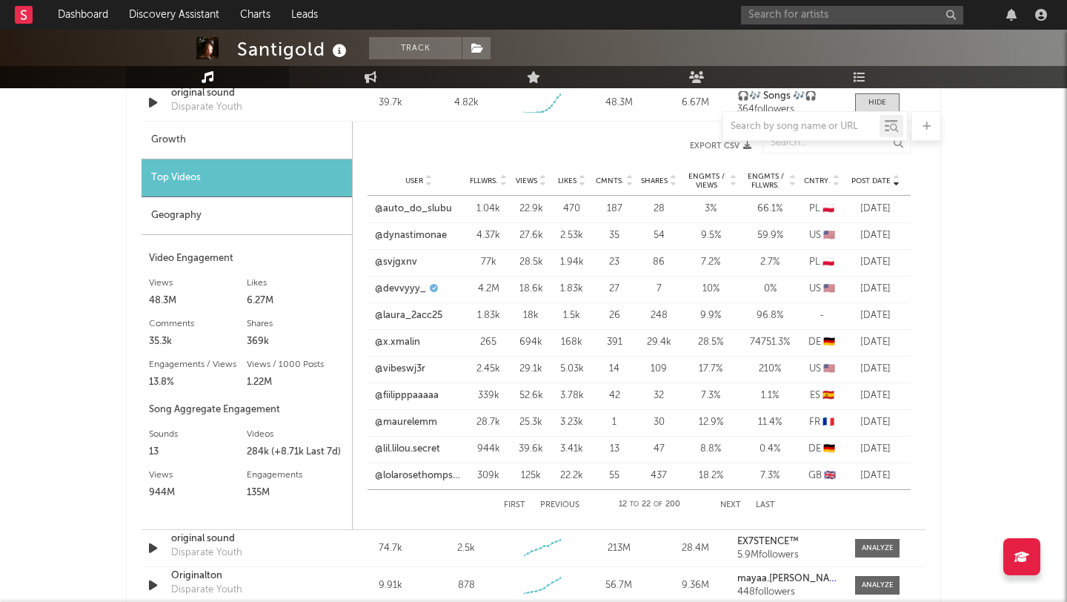
scroll to position [1127, 0]
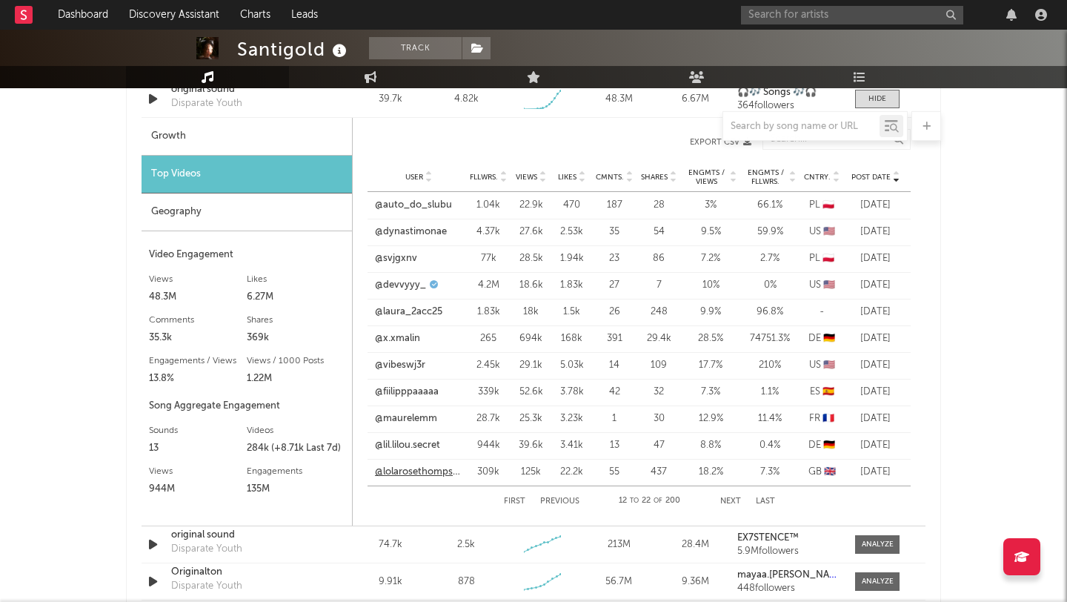
click at [435, 471] on link "@lolarosethompsonn" at bounding box center [418, 471] width 87 height 15
click at [735, 497] on button "Next" at bounding box center [730, 501] width 21 height 8
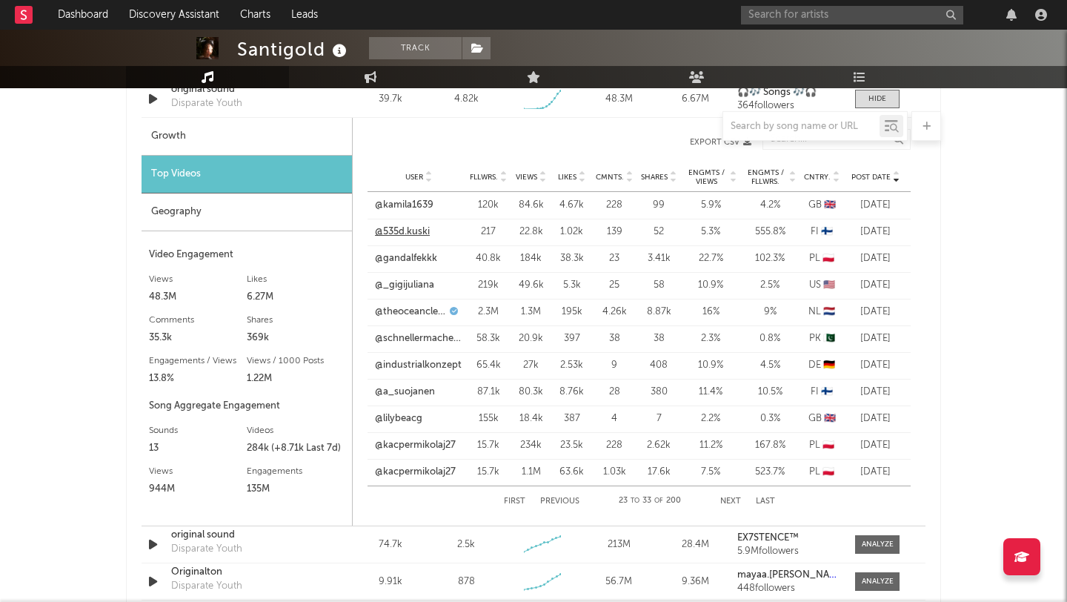
click at [414, 234] on link "@535d.kuski" at bounding box center [402, 231] width 55 height 15
click at [401, 421] on link "@lilybeacg" at bounding box center [398, 418] width 47 height 15
click at [424, 474] on link "@kacpermikolaj27" at bounding box center [415, 471] width 81 height 15
click at [725, 501] on button "Next" at bounding box center [730, 501] width 21 height 8
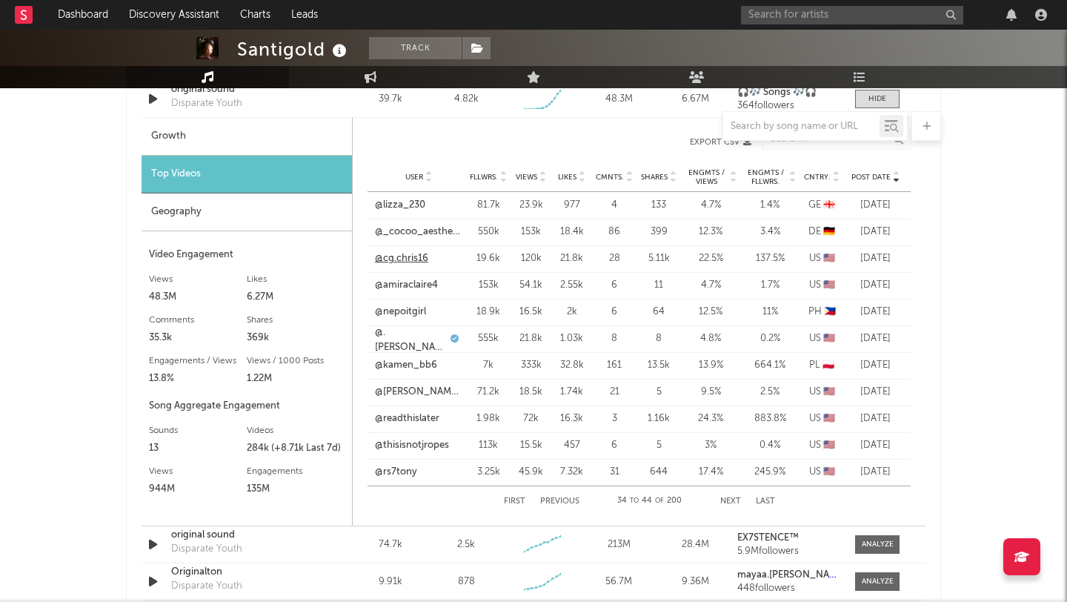
click at [414, 253] on link "@cg.chris16" at bounding box center [401, 258] width 53 height 15
click at [422, 416] on link "@readthislater" at bounding box center [407, 418] width 64 height 15
click at [405, 466] on link "@rs7tony" at bounding box center [396, 471] width 42 height 15
click at [413, 363] on link "@kamen_bb6" at bounding box center [406, 365] width 62 height 15
click at [722, 497] on button "Next" at bounding box center [730, 501] width 21 height 8
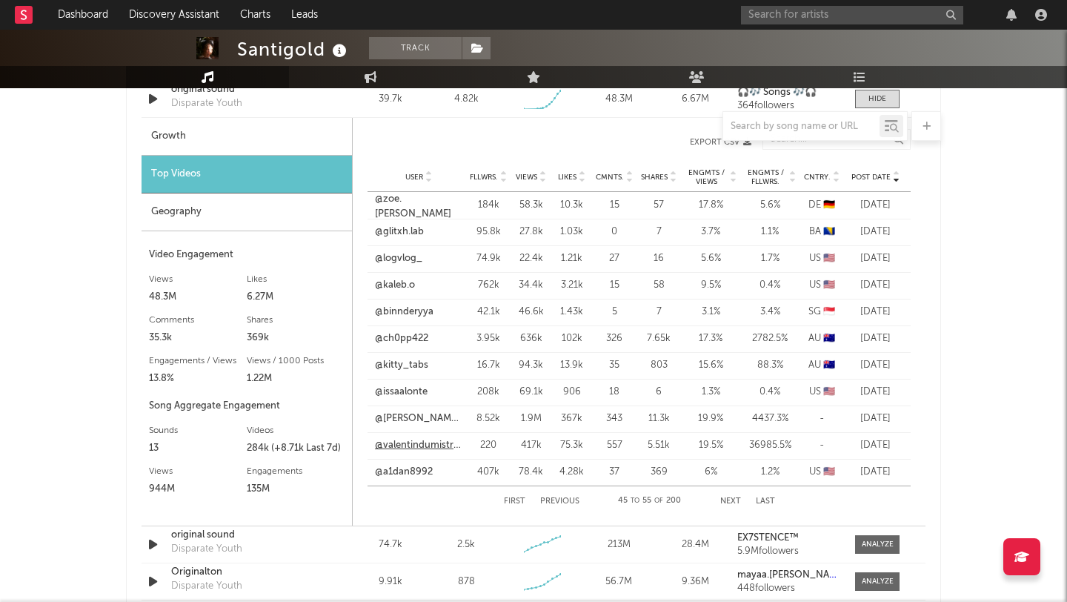
click at [396, 438] on link "@valentindumistracel" at bounding box center [418, 445] width 87 height 15
click at [407, 336] on link "@ch0pp422" at bounding box center [401, 338] width 53 height 15
click at [402, 336] on link "@ch0pp422" at bounding box center [401, 338] width 53 height 15
